Goal: Information Seeking & Learning: Learn about a topic

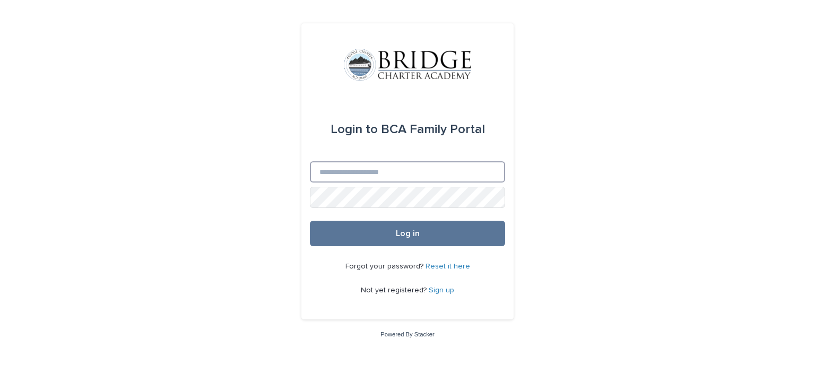
click at [460, 167] on input "Email" at bounding box center [407, 171] width 195 height 21
type input "**********"
click at [310, 221] on button "Log in" at bounding box center [407, 233] width 195 height 25
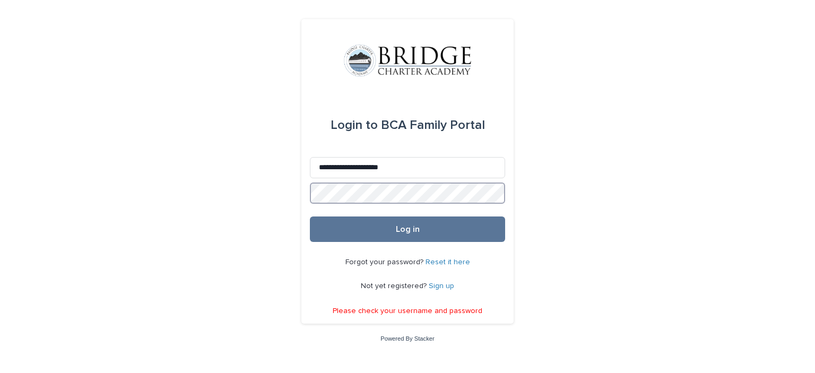
click at [264, 202] on div "**********" at bounding box center [407, 186] width 815 height 373
click at [310, 216] on button "Log in" at bounding box center [407, 228] width 195 height 25
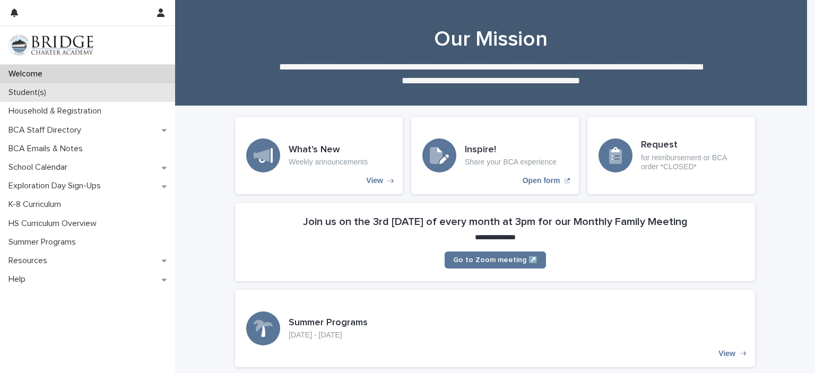
click at [72, 96] on div "Student(s)" at bounding box center [87, 92] width 175 height 19
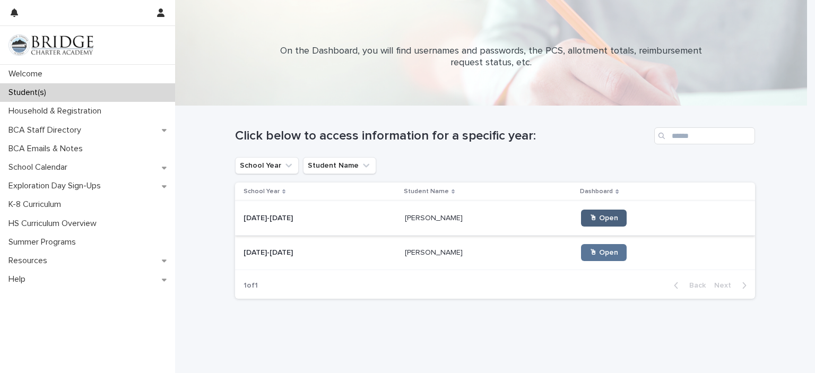
click at [594, 219] on span "🖱 Open" at bounding box center [603, 217] width 29 height 7
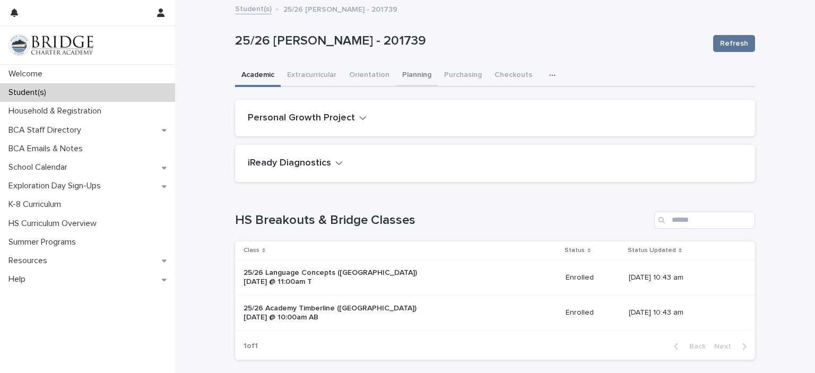
click at [417, 72] on button "Planning" at bounding box center [417, 76] width 42 height 22
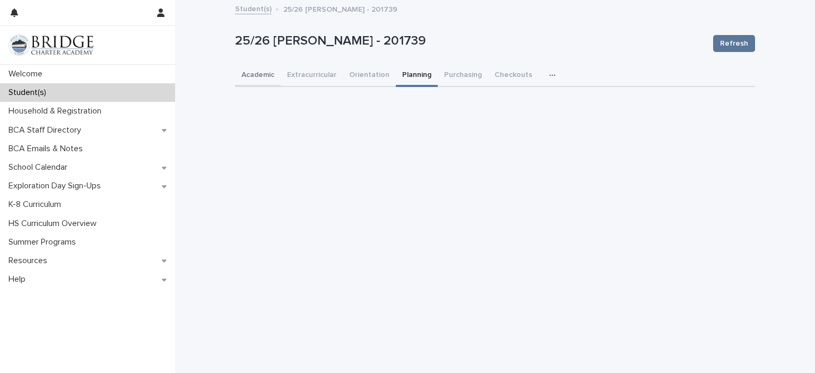
click at [256, 73] on button "Academic" at bounding box center [258, 76] width 46 height 22
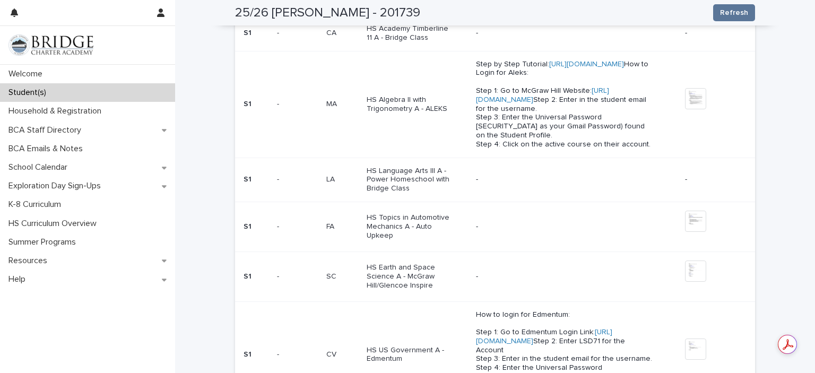
scroll to position [442, 0]
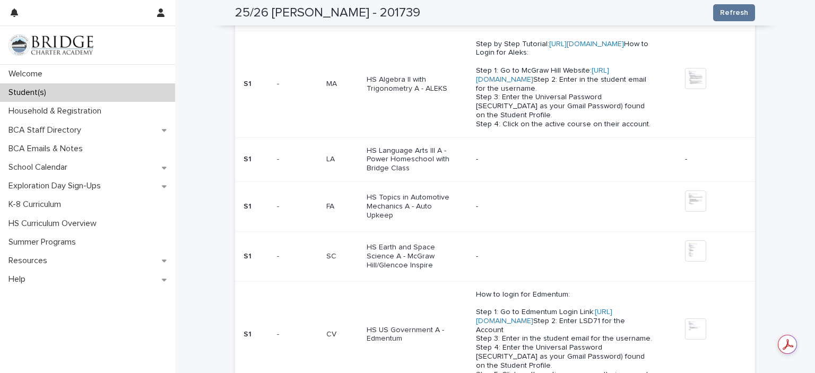
click at [401, 220] on p "HS Topics in Automotive Mechanics A - Auto Upkeep" at bounding box center [410, 206] width 89 height 27
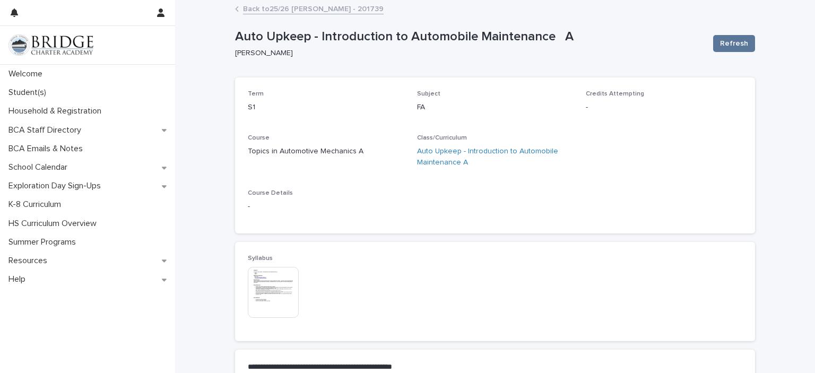
scroll to position [88, 0]
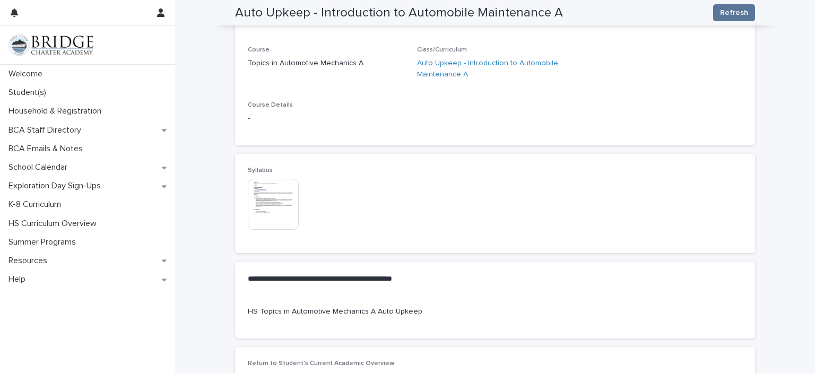
click at [276, 212] on img at bounding box center [273, 204] width 51 height 51
